Goal: Information Seeking & Learning: Understand process/instructions

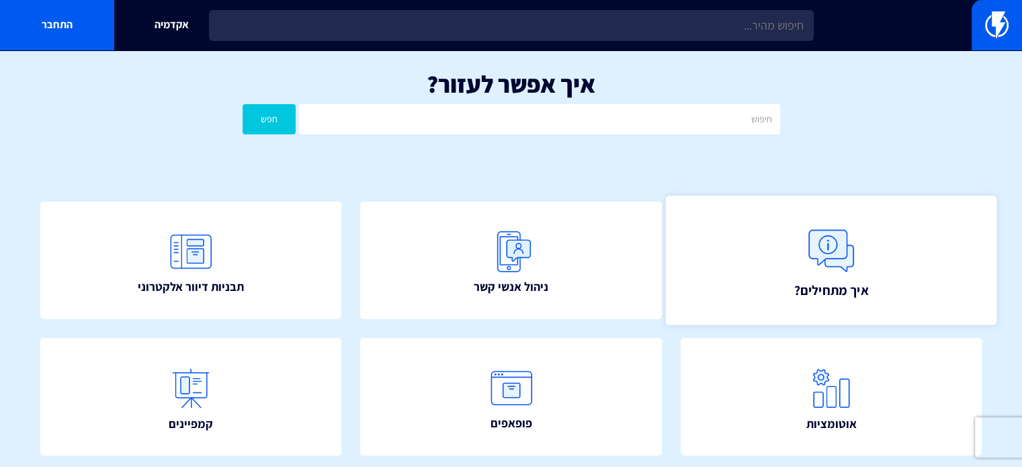
click at [774, 251] on link "איך מתחילים?" at bounding box center [830, 260] width 331 height 130
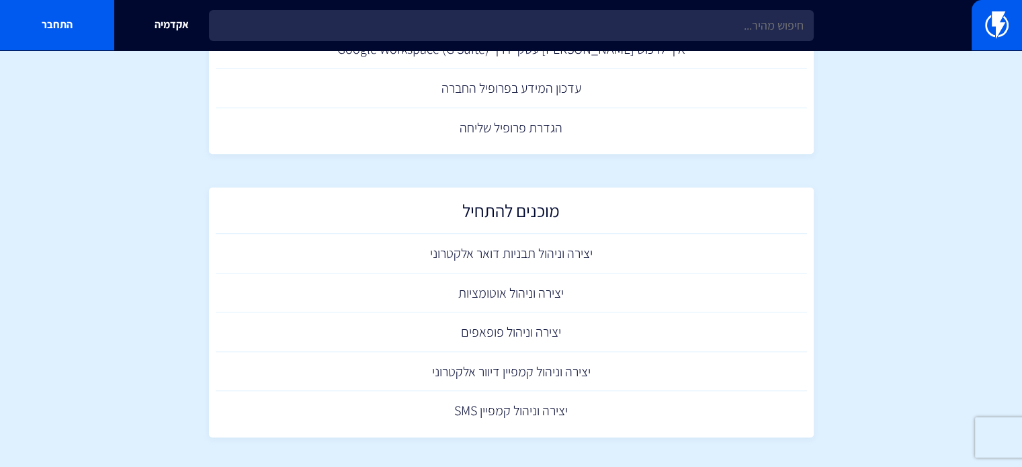
scroll to position [822, 0]
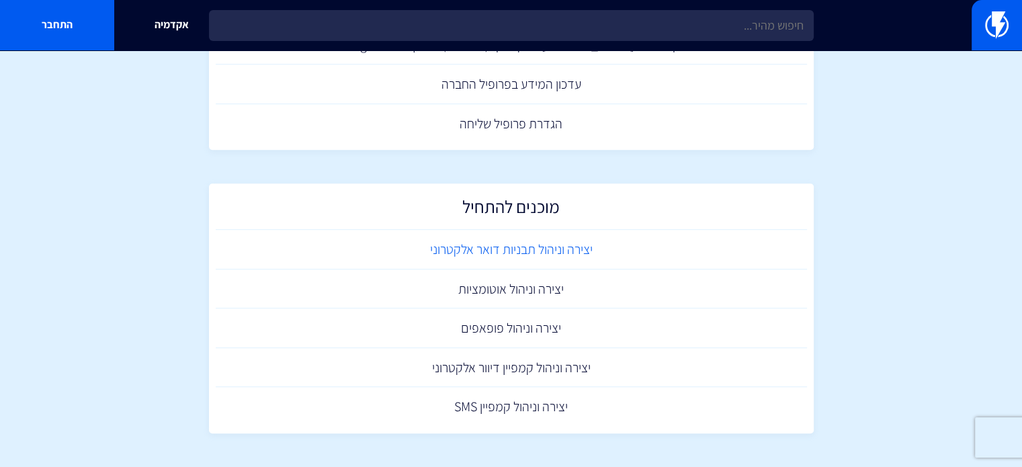
click at [554, 247] on link "יצירה וניהול תבניות דואר אלקטרוני" at bounding box center [511, 250] width 591 height 40
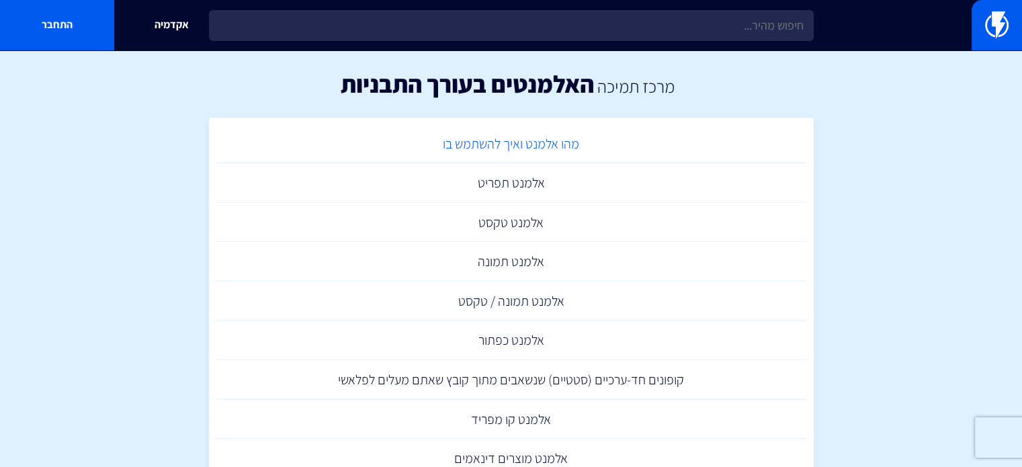
click at [462, 152] on link "מהו אלמנט ואיך להשתמש בו" at bounding box center [511, 144] width 591 height 40
